Goal: Task Accomplishment & Management: Use online tool/utility

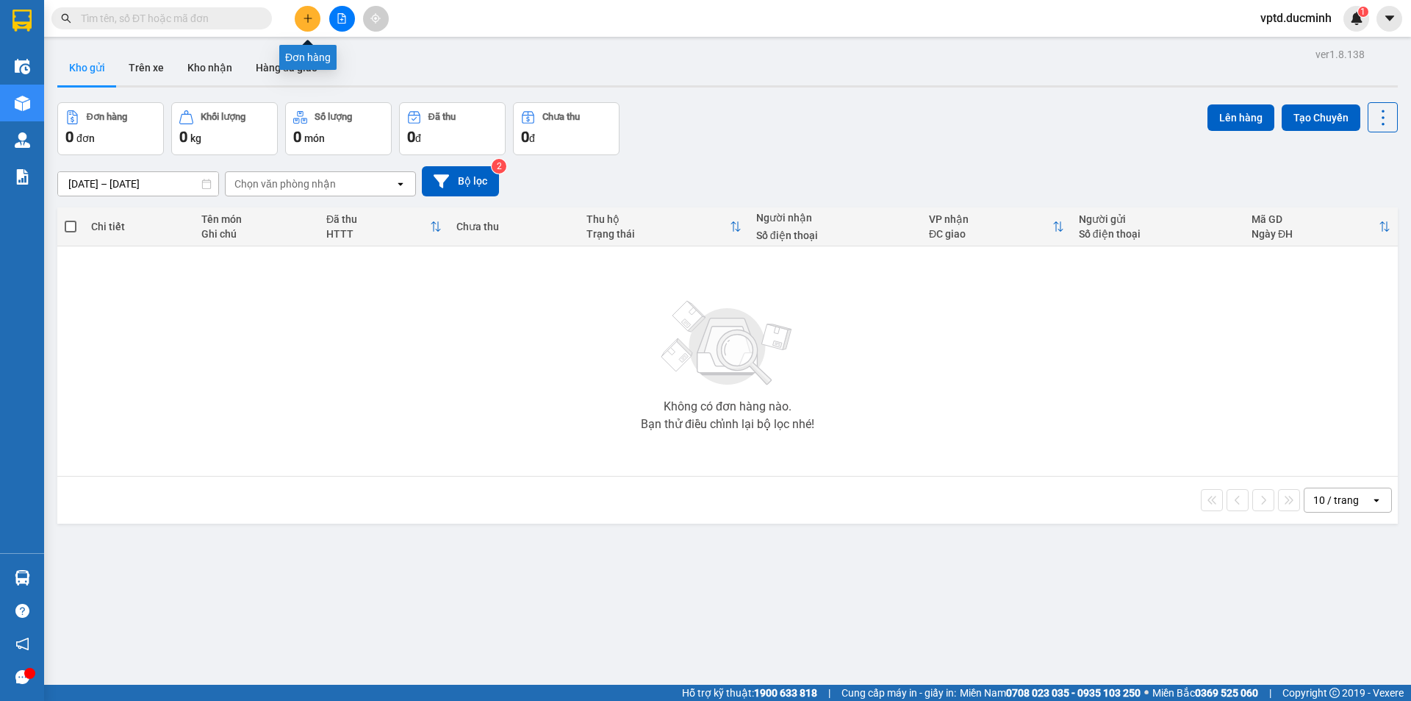
click at [307, 21] on icon "plus" at bounding box center [308, 18] width 10 height 10
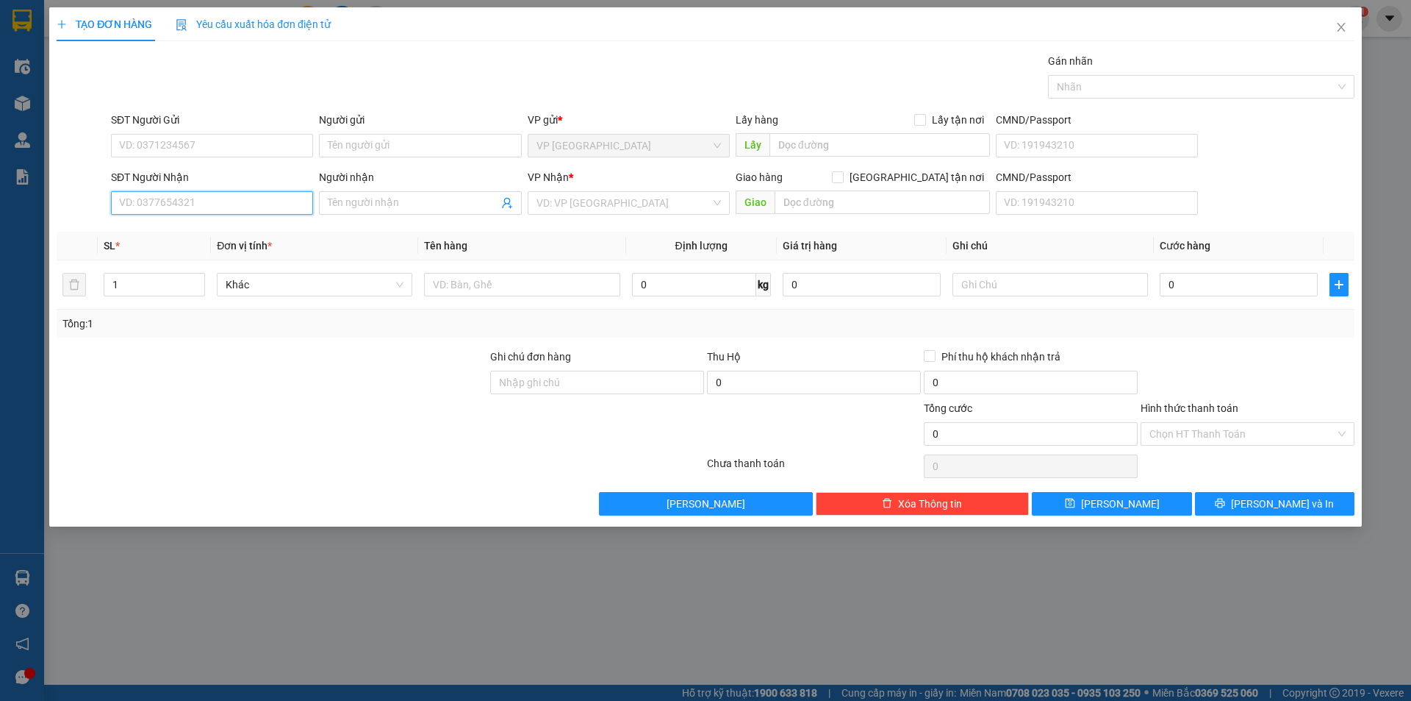
click at [165, 204] on input "SĐT Người Nhận" at bounding box center [212, 203] width 202 height 24
click at [153, 234] on div "0964637817 - tan" at bounding box center [212, 232] width 185 height 16
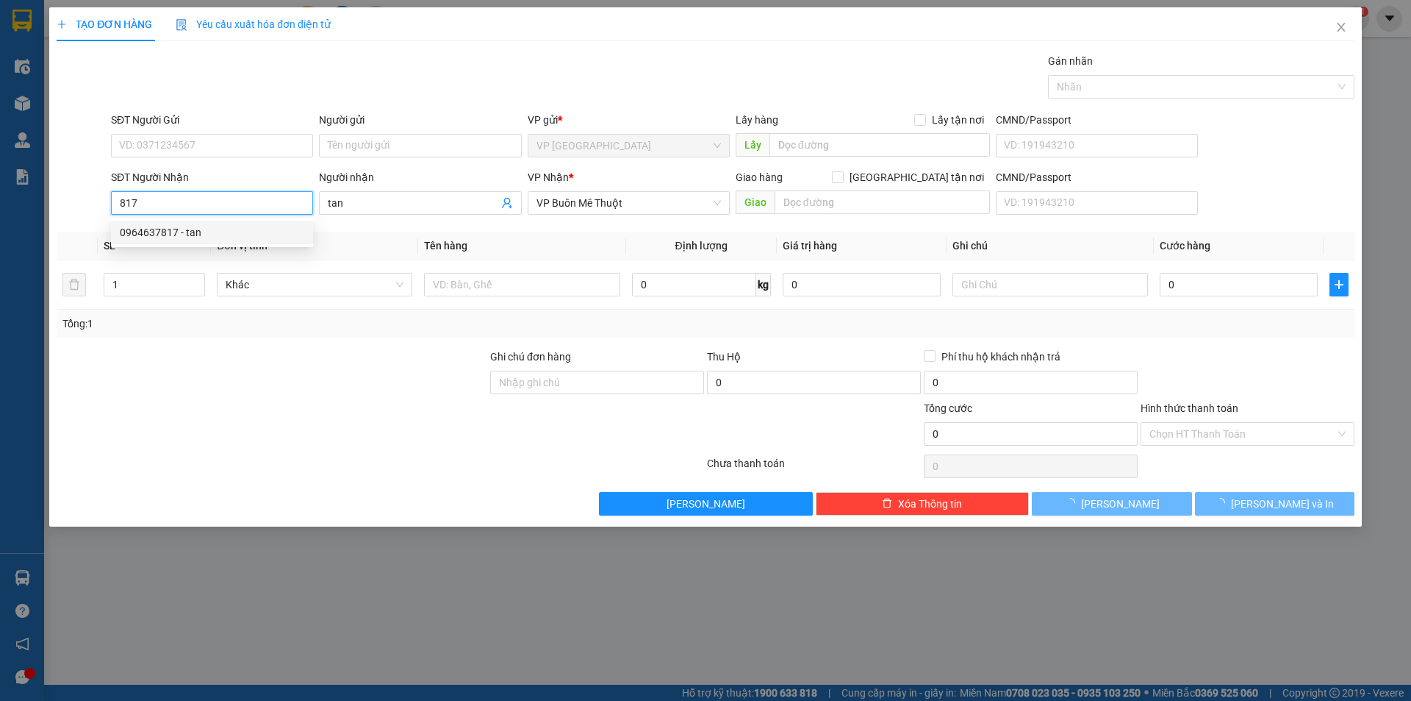
type input "0964637817"
type input "tan"
type input "1.270.000"
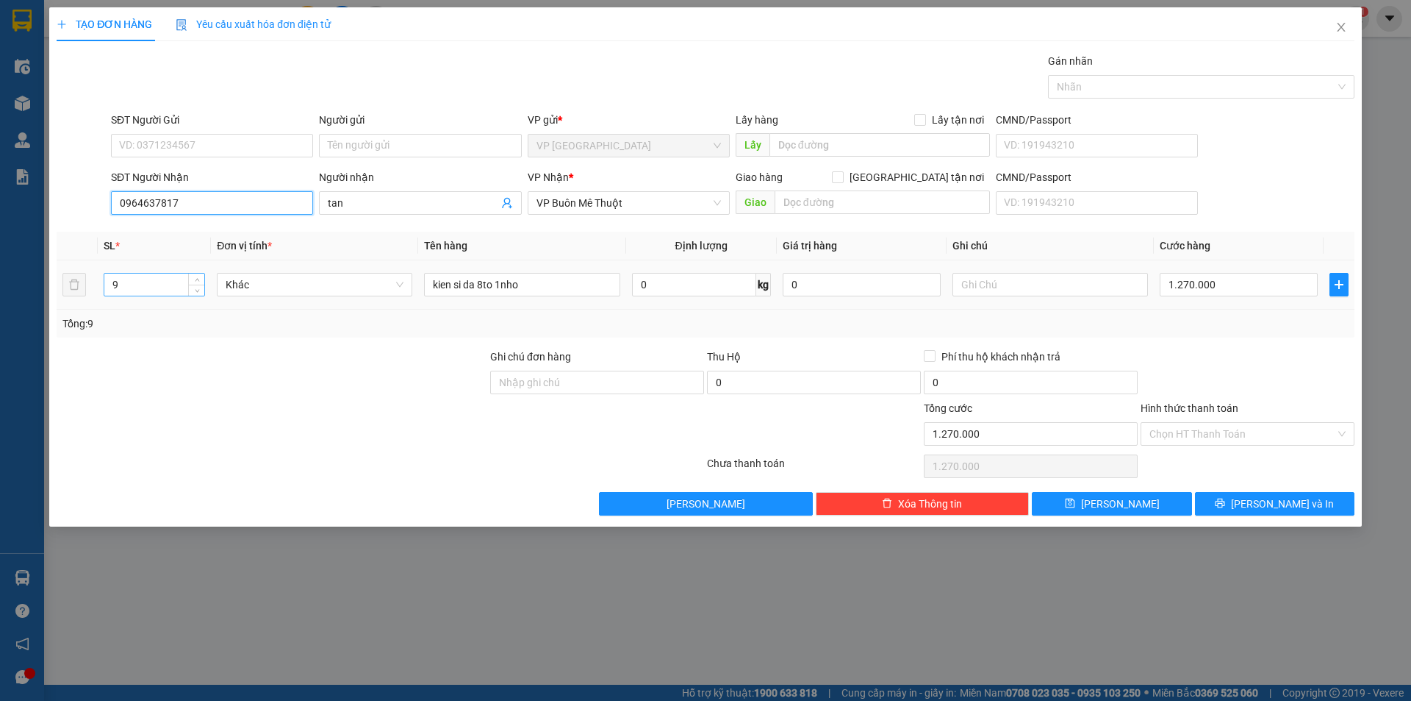
type input "0964637817"
click at [131, 284] on input "9" at bounding box center [154, 284] width 100 height 22
click at [147, 287] on input "10" at bounding box center [154, 284] width 100 height 22
click at [356, 286] on span "Khác" at bounding box center [315, 284] width 178 height 22
type input "10"
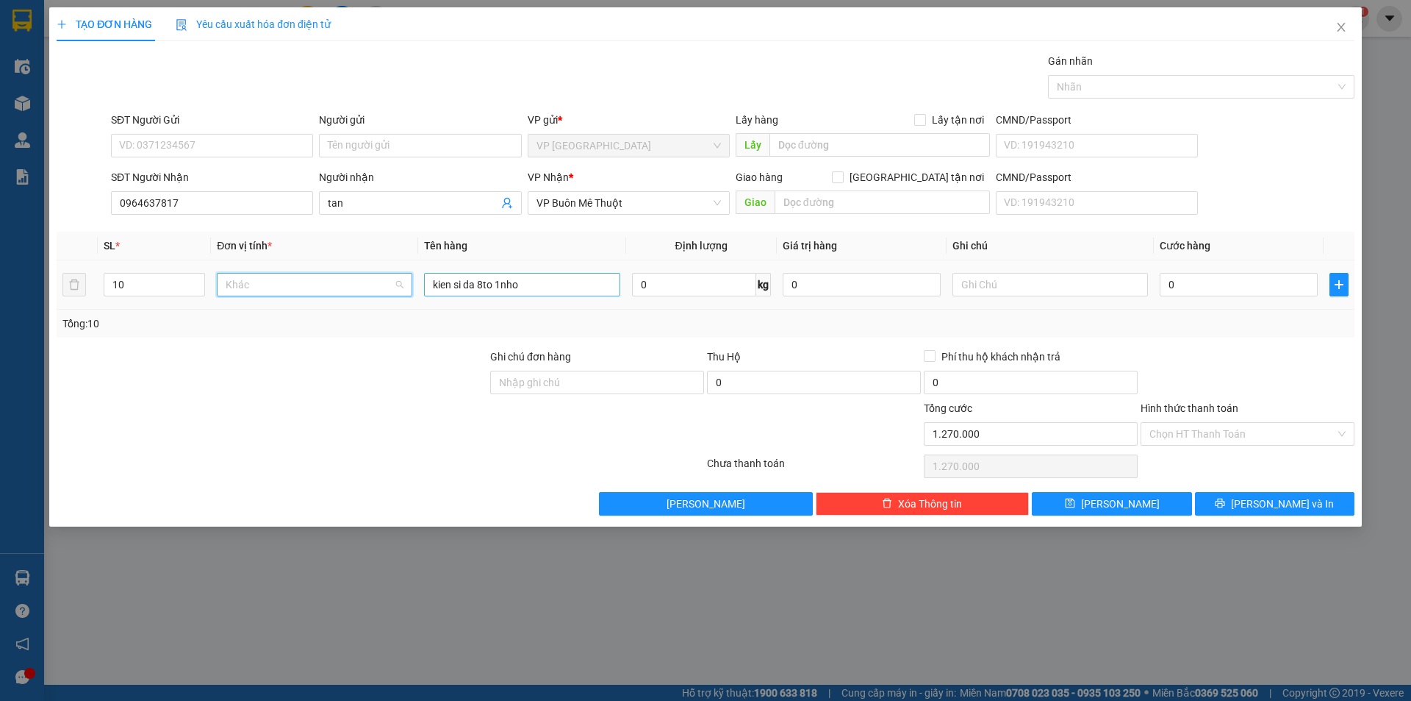
type input "0"
click at [524, 285] on input "kien si da 8to 1nho" at bounding box center [522, 285] width 196 height 24
type input "kien si da"
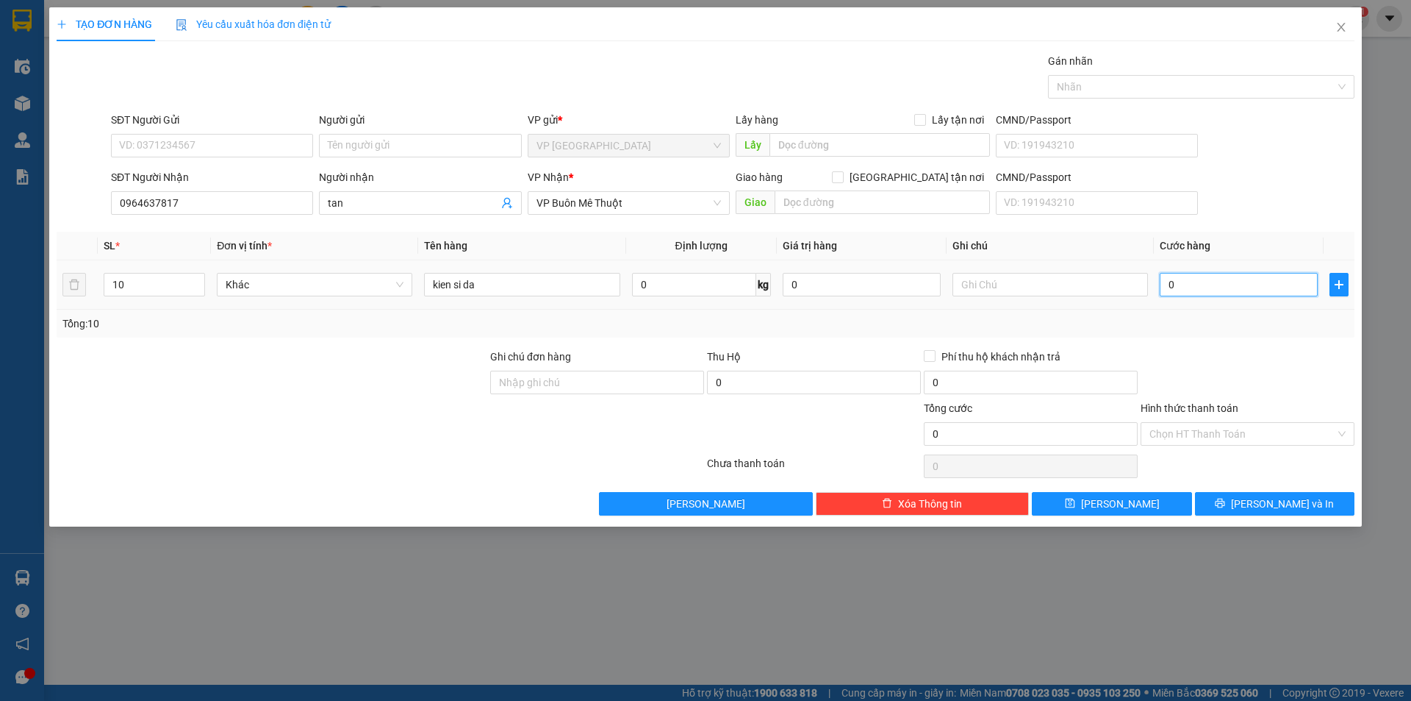
click at [1178, 283] on input "0" at bounding box center [1239, 285] width 158 height 24
click at [1232, 402] on label "Hình thức thanh toán" at bounding box center [1190, 408] width 98 height 12
click at [1232, 423] on input "Hình thức thanh toán" at bounding box center [1243, 434] width 186 height 22
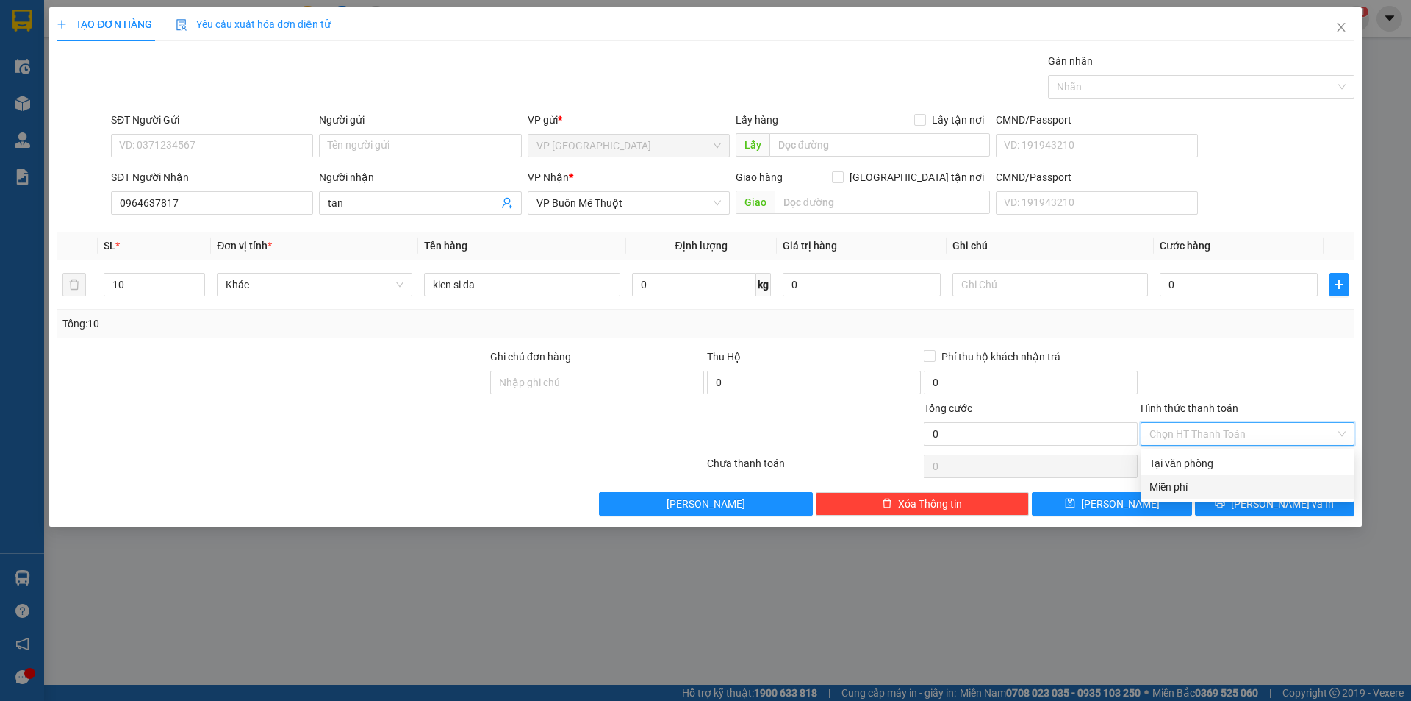
click at [1184, 485] on div "Miễn phí" at bounding box center [1248, 487] width 196 height 16
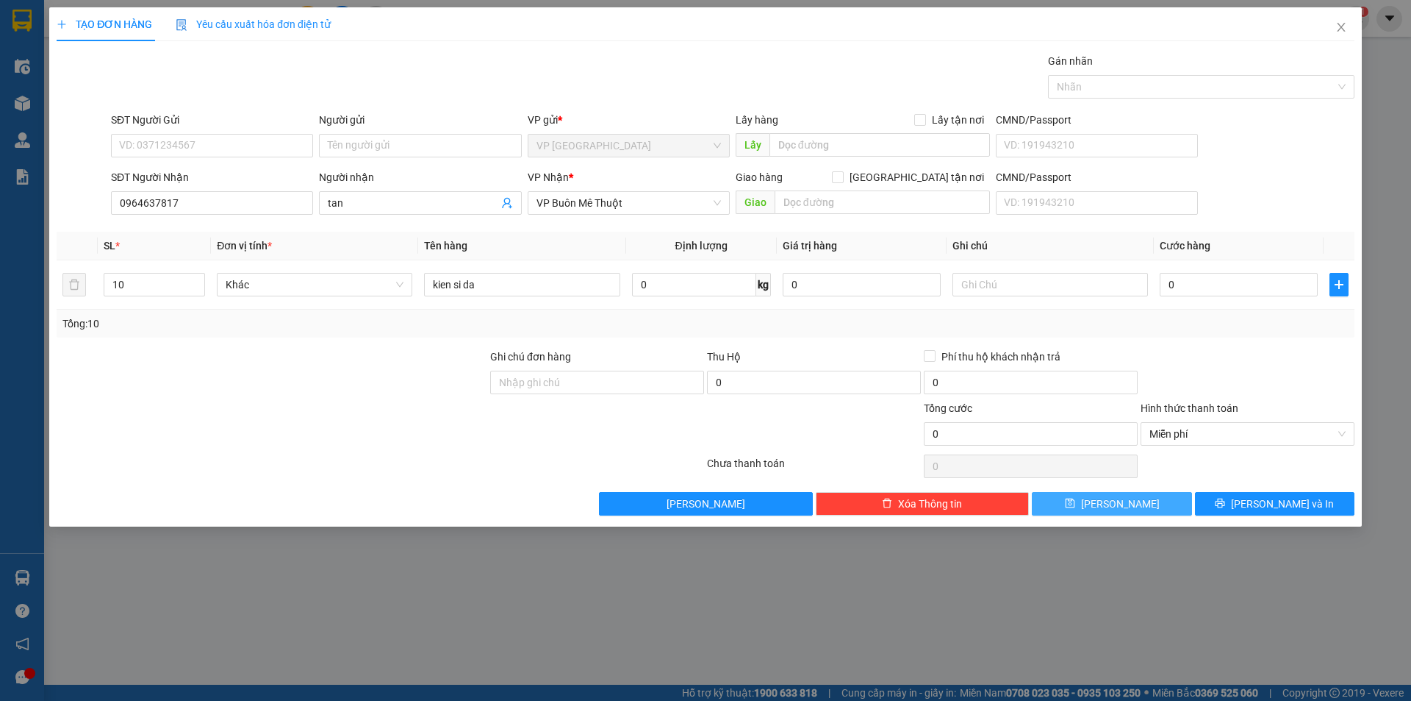
click at [1153, 501] on button "[PERSON_NAME]" at bounding box center [1112, 504] width 160 height 24
click at [1343, 26] on icon "close" at bounding box center [1341, 27] width 8 height 9
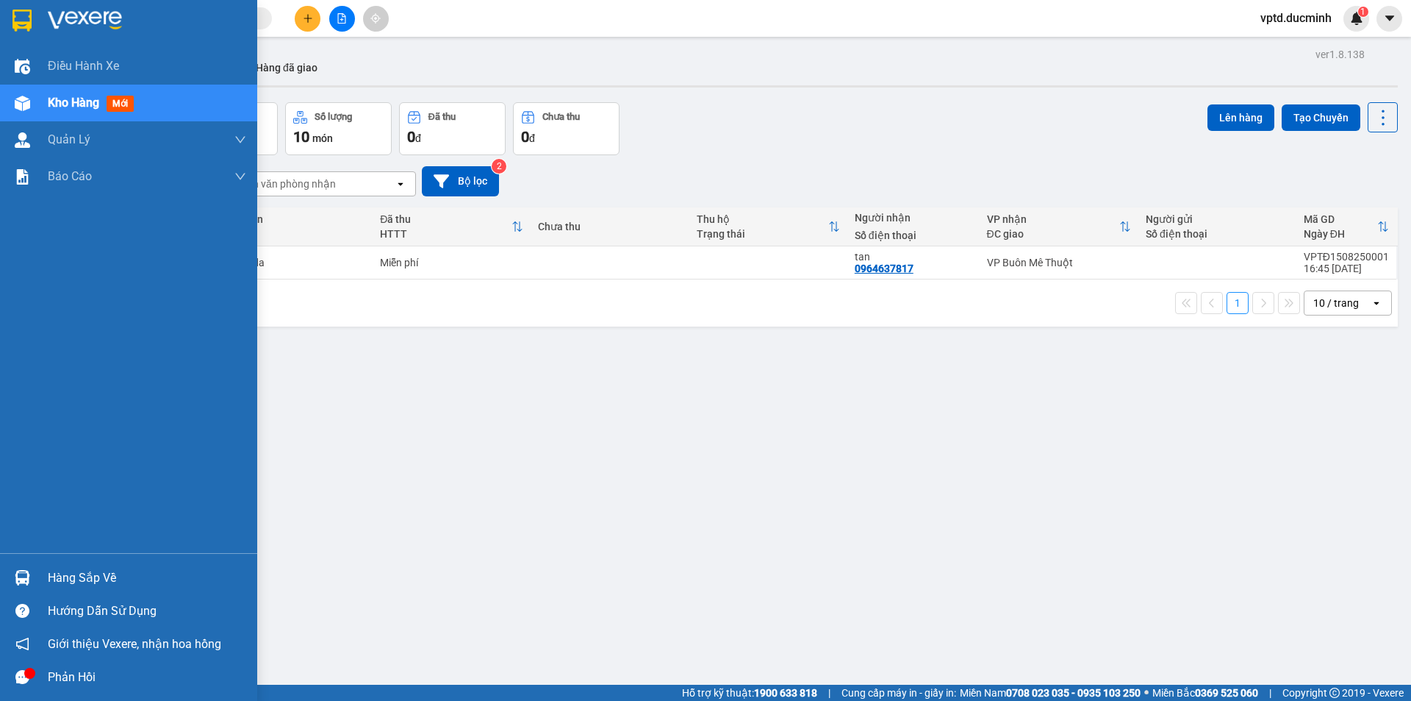
click at [97, 93] on div "Kho hàng mới" at bounding box center [147, 103] width 198 height 37
click at [99, 97] on span "Kho hàng" at bounding box center [73, 103] width 51 height 14
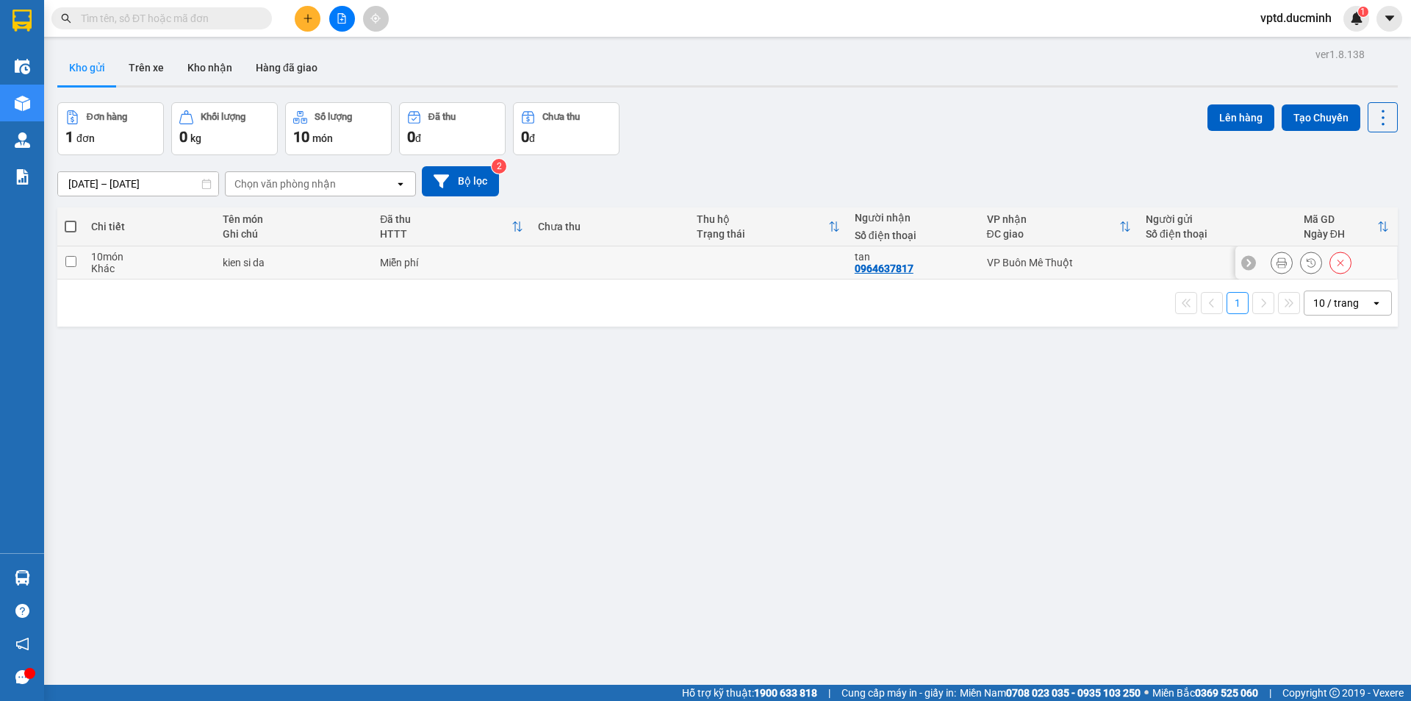
click at [74, 257] on input "checkbox" at bounding box center [70, 261] width 11 height 11
checkbox input "true"
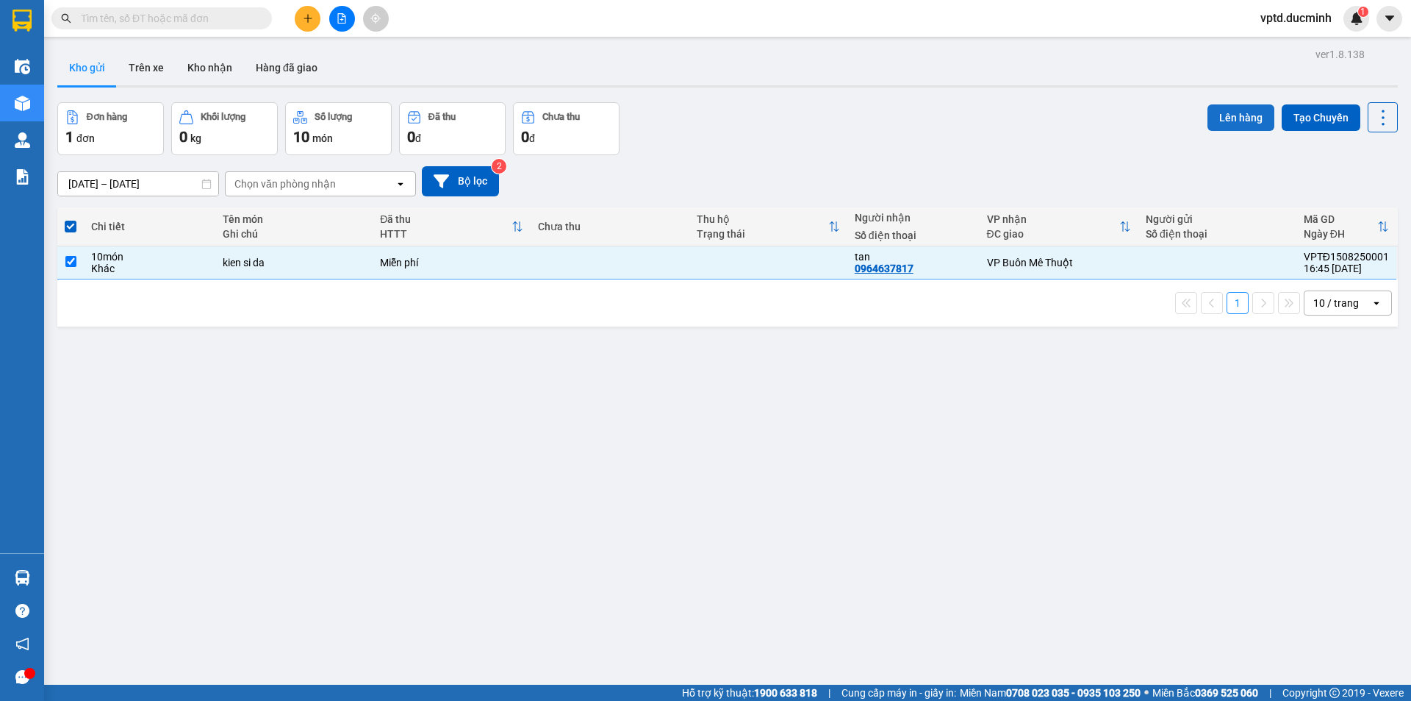
click at [1236, 116] on button "Lên hàng" at bounding box center [1241, 117] width 67 height 26
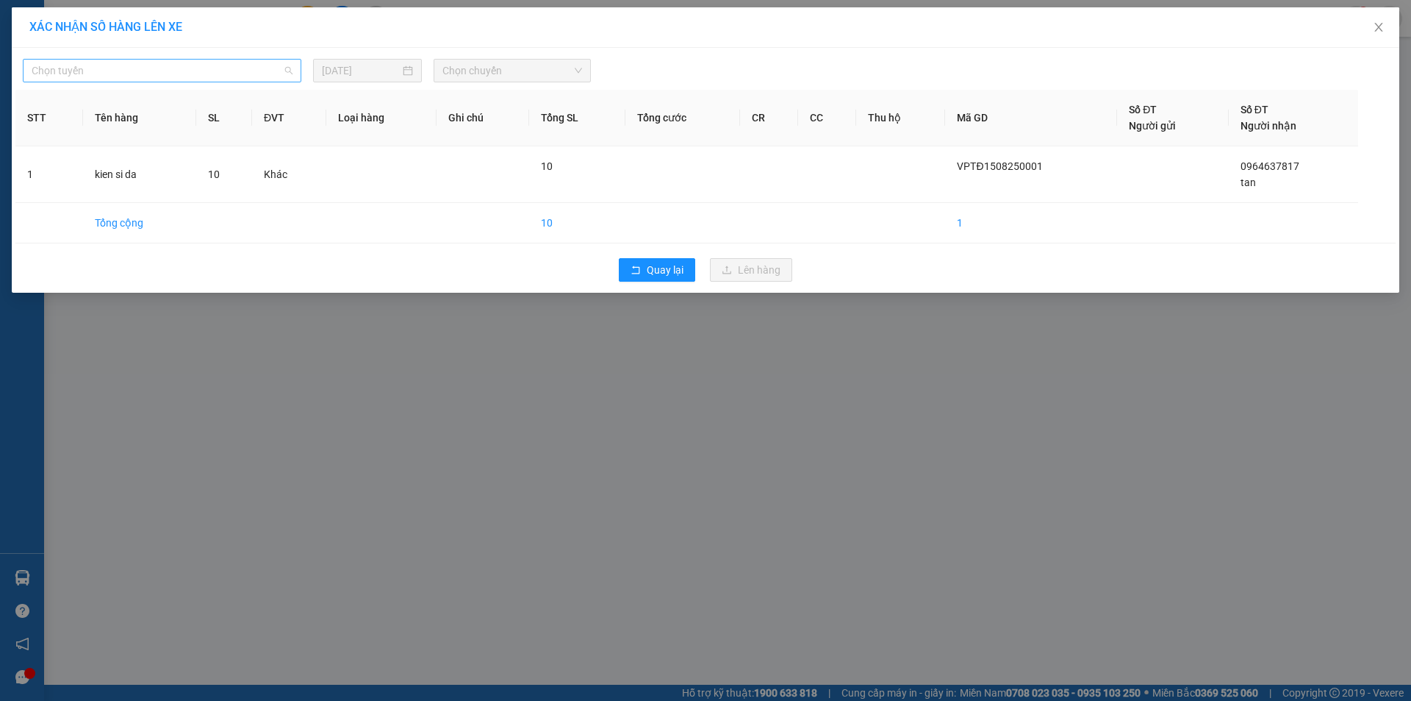
click at [203, 77] on span "Chọn tuyến" at bounding box center [162, 71] width 261 height 22
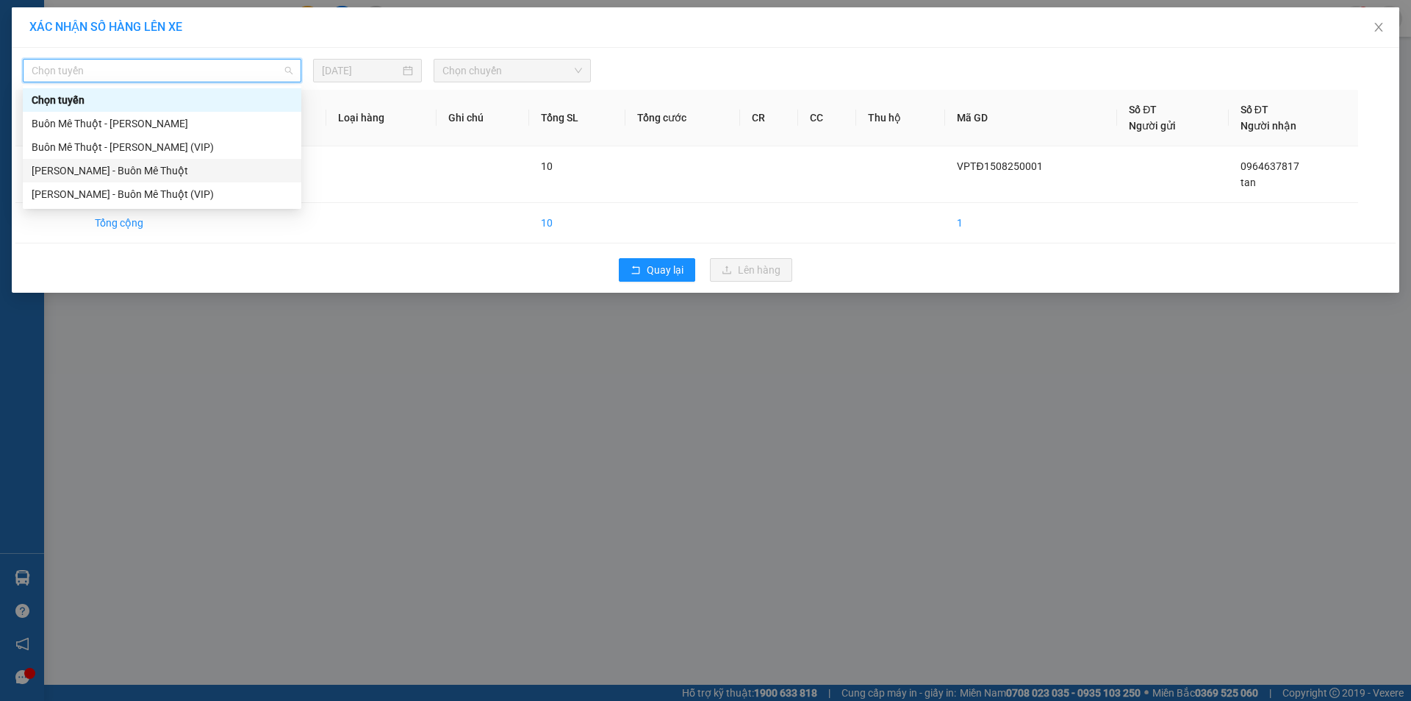
click at [146, 168] on div "[PERSON_NAME] - Buôn Mê Thuột" at bounding box center [162, 170] width 261 height 16
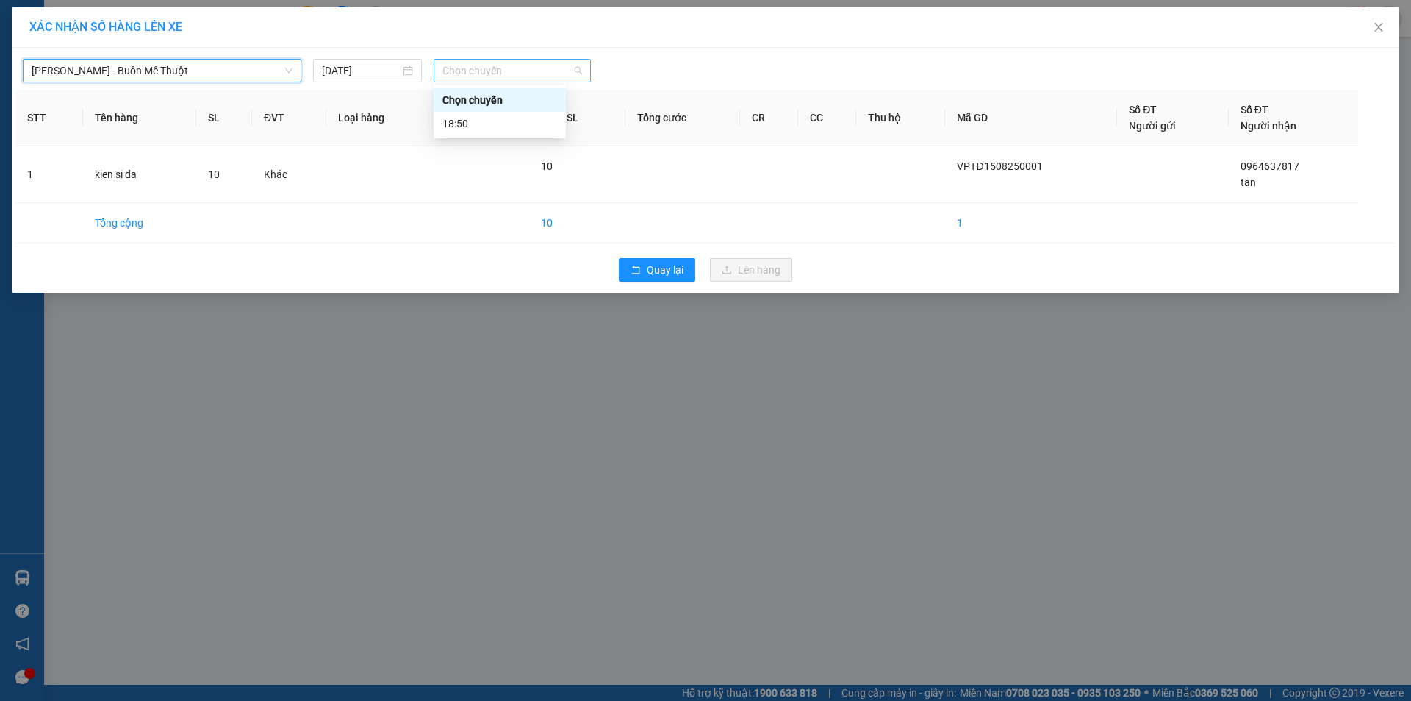
click at [517, 78] on span "Chọn chuyến" at bounding box center [513, 71] width 140 height 22
click at [508, 131] on div "18:50" at bounding box center [500, 123] width 115 height 16
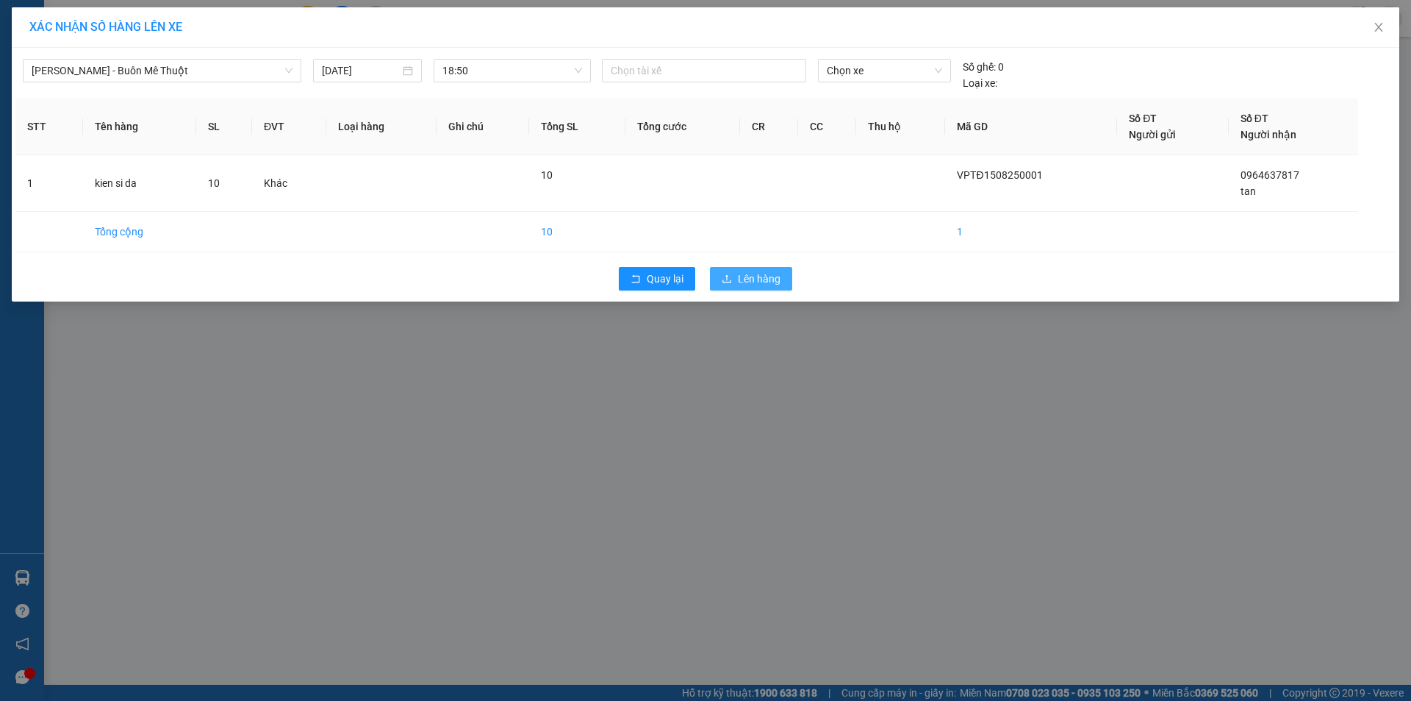
click at [777, 271] on span "Lên hàng" at bounding box center [759, 279] width 43 height 16
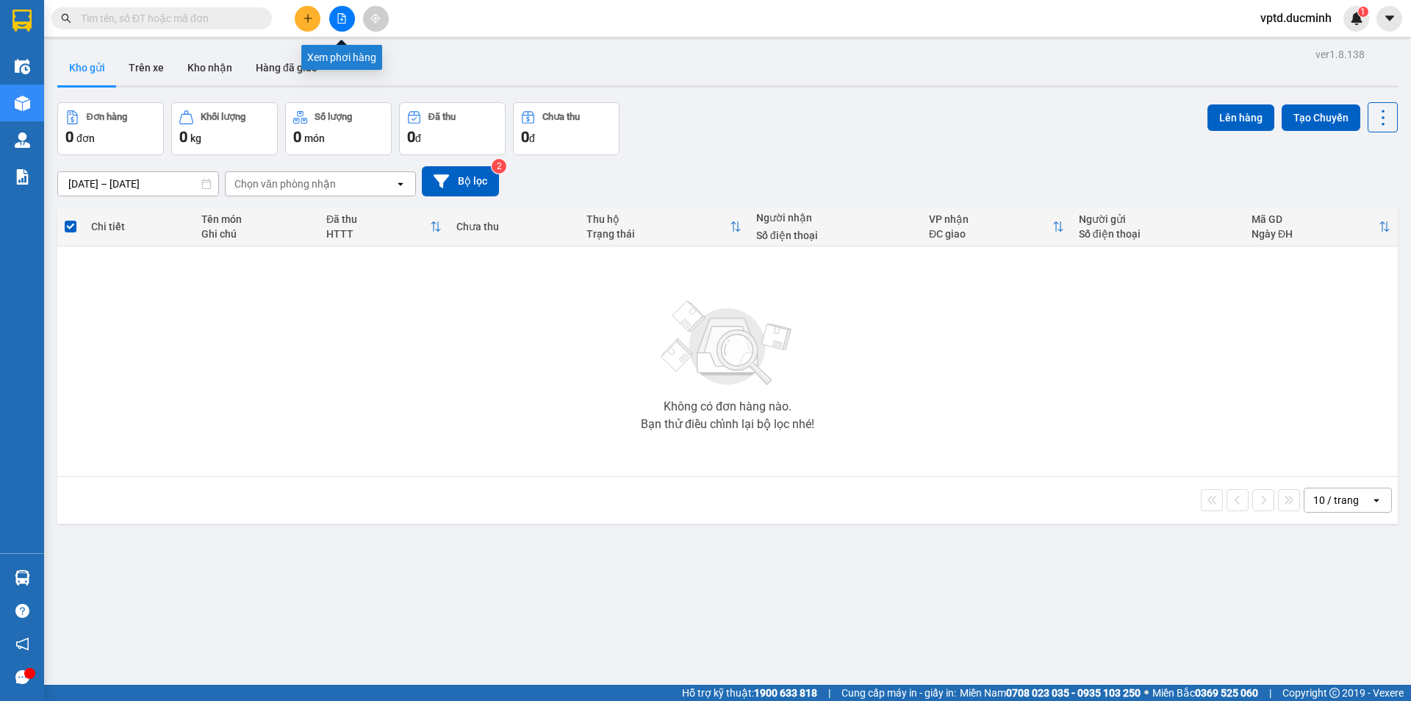
click at [336, 18] on button at bounding box center [342, 19] width 26 height 26
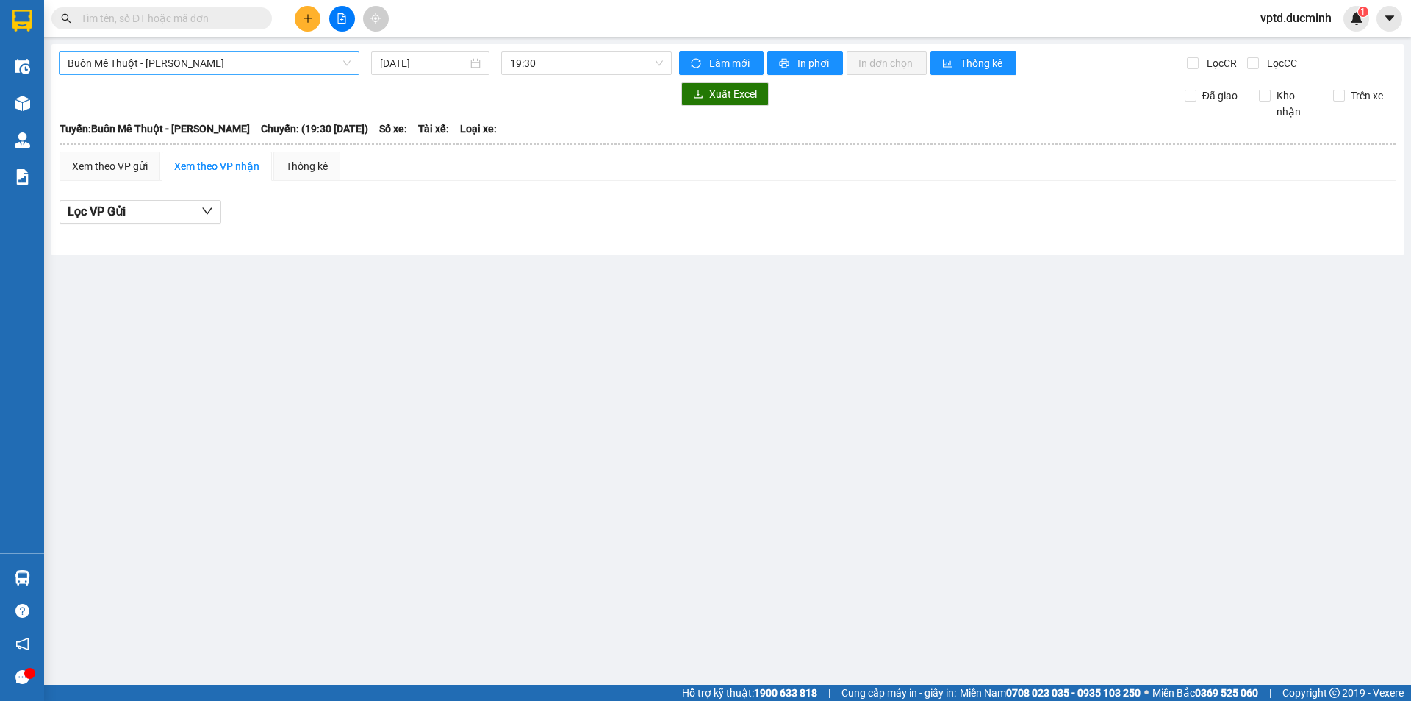
click at [295, 69] on span "Buôn Mê Thuột - [PERSON_NAME]" at bounding box center [209, 63] width 283 height 22
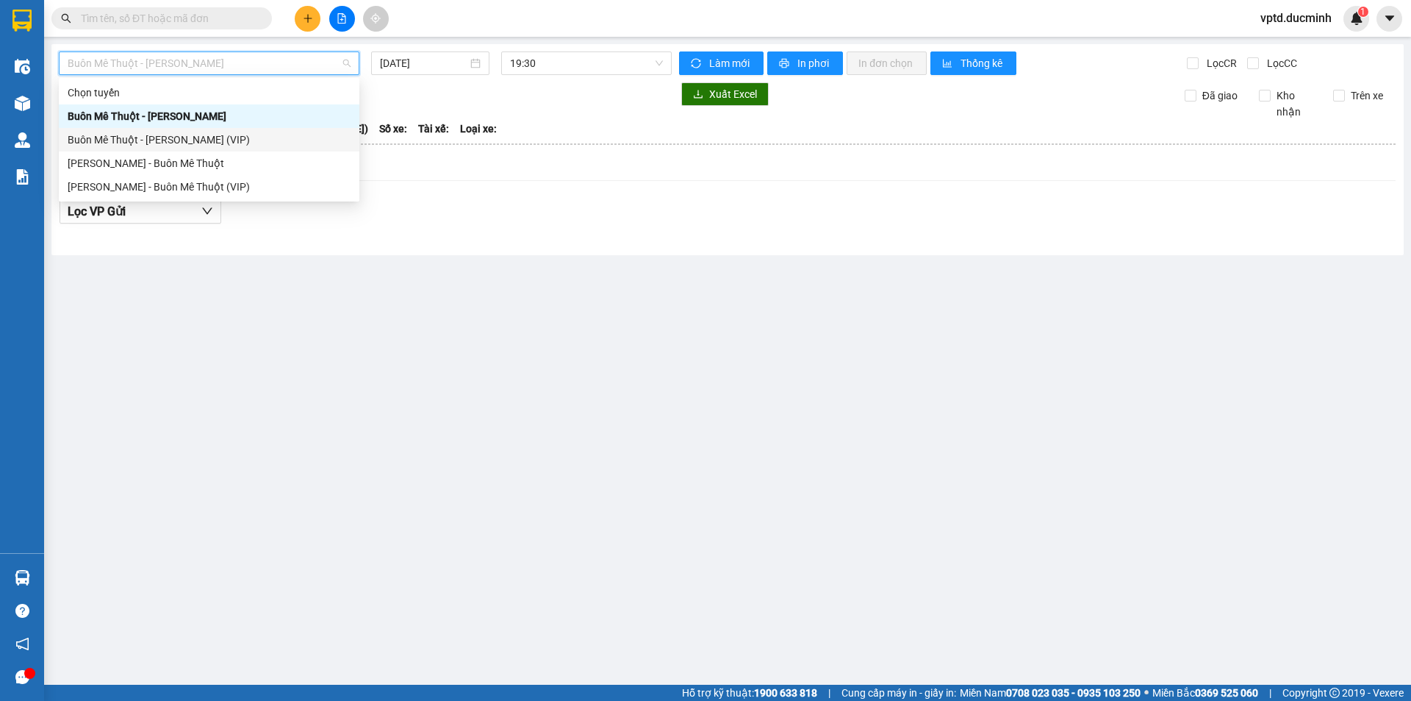
click at [185, 137] on div "Buôn Mê Thuột - [PERSON_NAME] (VIP)" at bounding box center [209, 140] width 283 height 16
type input "[DATE]"
